Goal: Transaction & Acquisition: Subscribe to service/newsletter

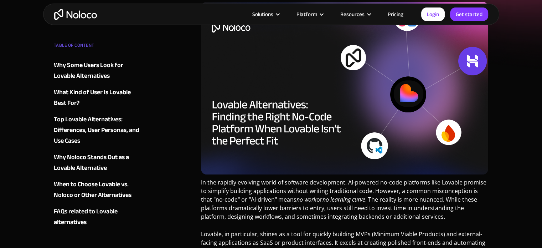
scroll to position [173, 0]
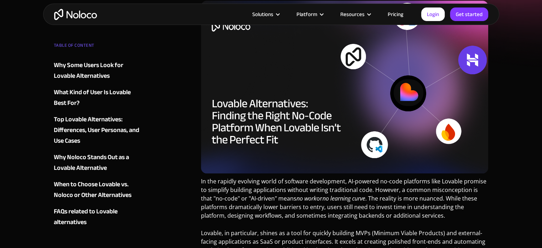
click at [397, 15] on link "Pricing" at bounding box center [395, 14] width 33 height 9
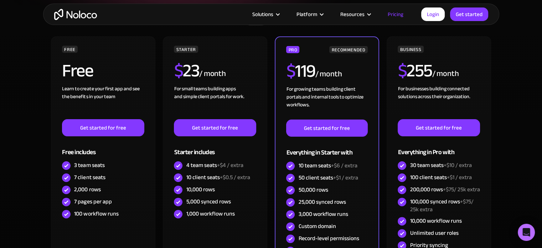
scroll to position [155, 0]
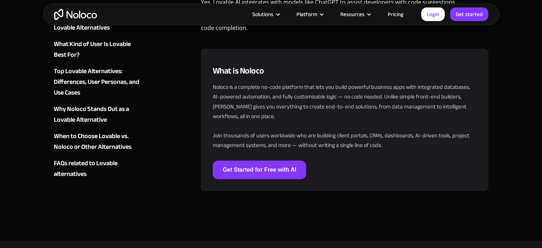
scroll to position [2224, 0]
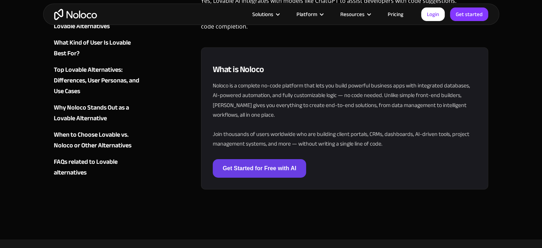
click at [245, 159] on link "Get Started for Free with AI" at bounding box center [260, 168] width 94 height 19
